Goal: Use online tool/utility: Use online tool/utility

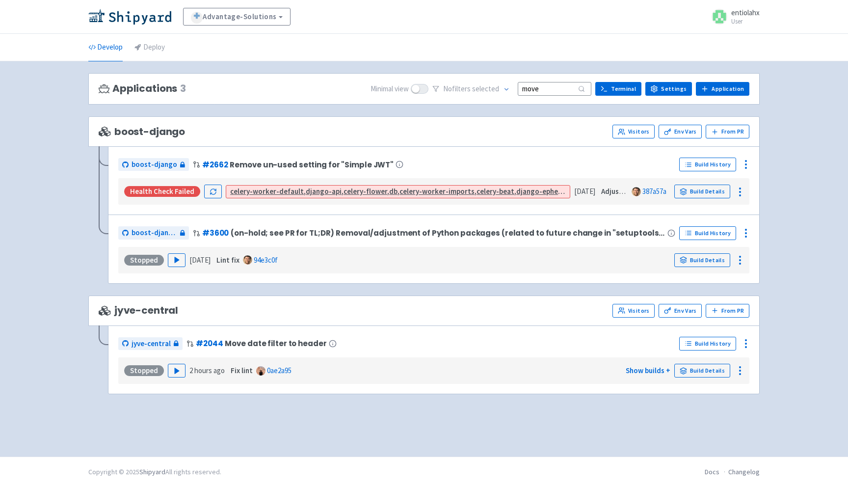
click at [544, 87] on input "move" at bounding box center [554, 88] width 74 height 13
type input "move"
click at [175, 373] on polygon "button" at bounding box center [177, 370] width 4 height 5
